Goal: Find specific page/section: Find specific page/section

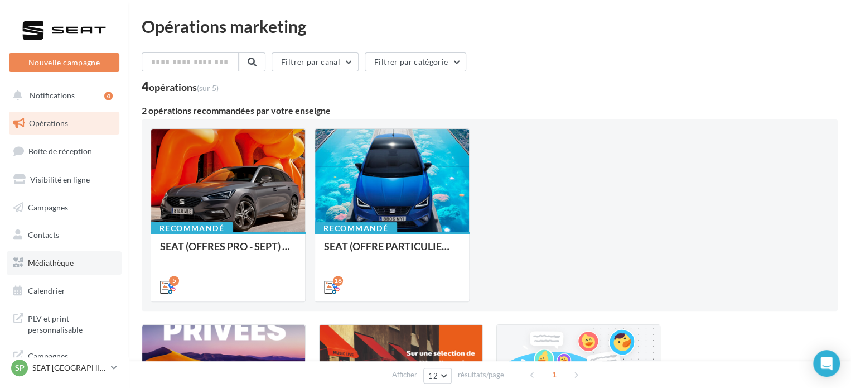
click at [52, 260] on span "Médiathèque" at bounding box center [51, 262] width 46 height 9
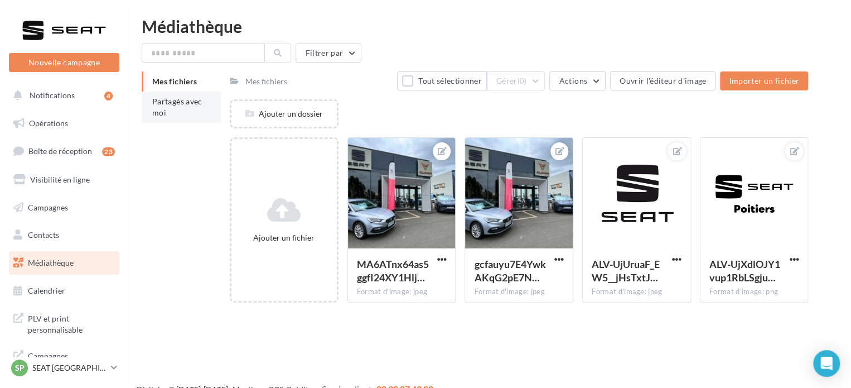
click at [148, 108] on li "Partagés avec moi" at bounding box center [181, 106] width 79 height 31
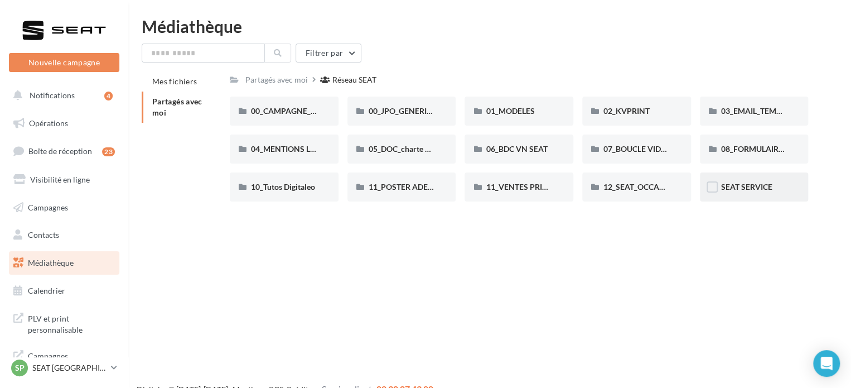
click at [742, 173] on div "SEAT SERVICE" at bounding box center [754, 186] width 109 height 29
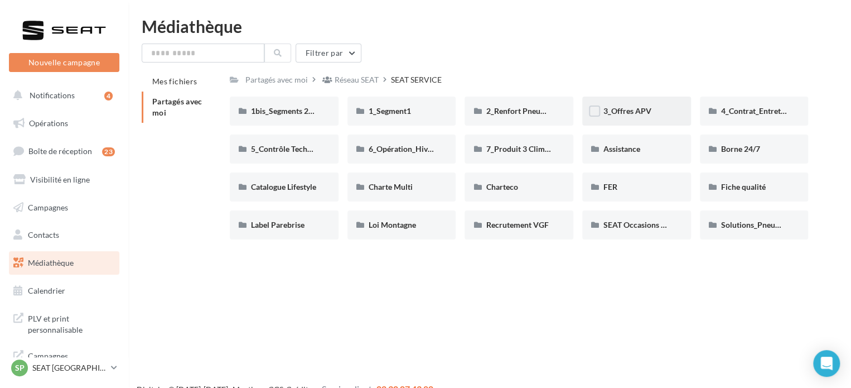
click at [637, 119] on div "3_Offres APV" at bounding box center [636, 111] width 109 height 29
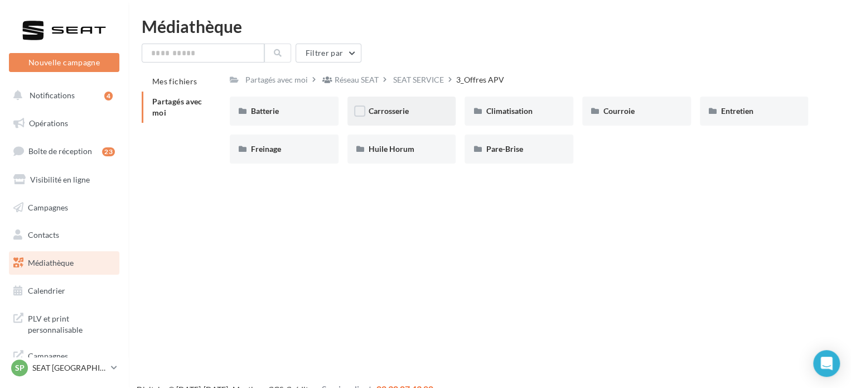
click at [393, 113] on span "Carrosserie" at bounding box center [389, 110] width 40 height 9
